Goal: Task Accomplishment & Management: Manage account settings

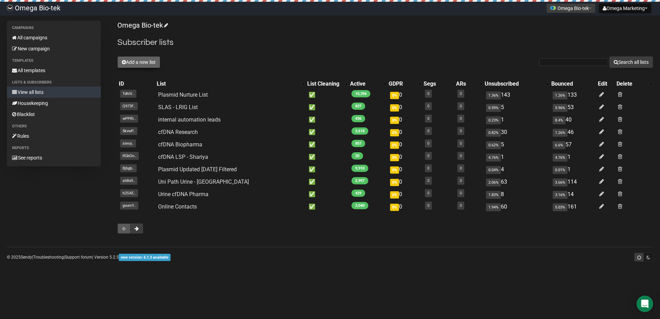
click at [139, 64] on button "Add a new list" at bounding box center [138, 62] width 43 height 12
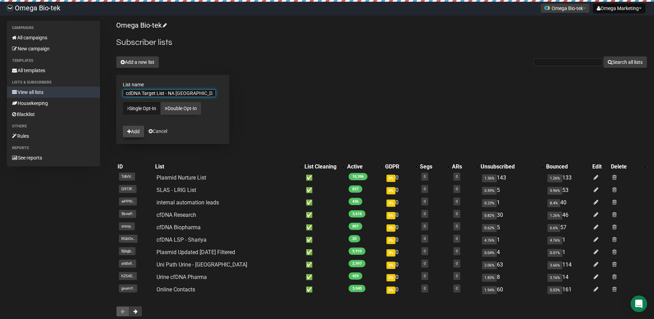
type input "cdDNA Target List - NA [GEOGRAPHIC_DATA]"
click at [132, 134] on button "Add" at bounding box center [133, 132] width 21 height 12
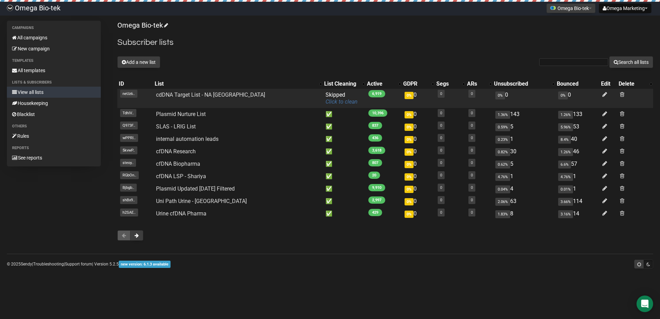
click at [325, 101] on link "Click to clean" at bounding box center [341, 101] width 32 height 7
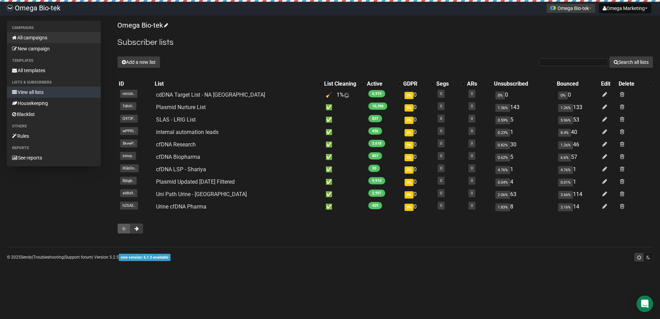
click at [41, 38] on link "All campaigns" at bounding box center [54, 37] width 94 height 11
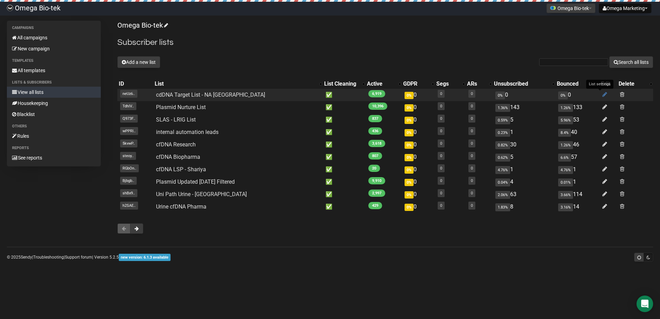
click at [602, 92] on icon at bounding box center [604, 94] width 5 height 6
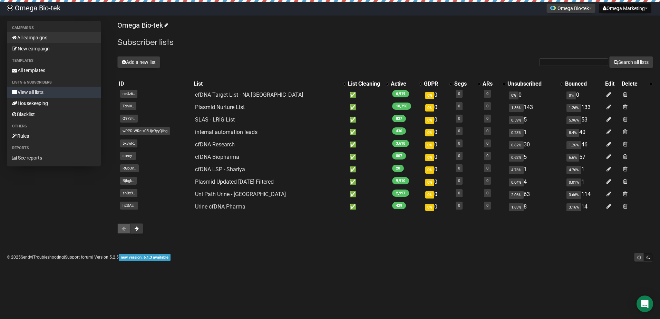
click at [37, 39] on link "All campaigns" at bounding box center [54, 37] width 94 height 11
